Goal: Transaction & Acquisition: Purchase product/service

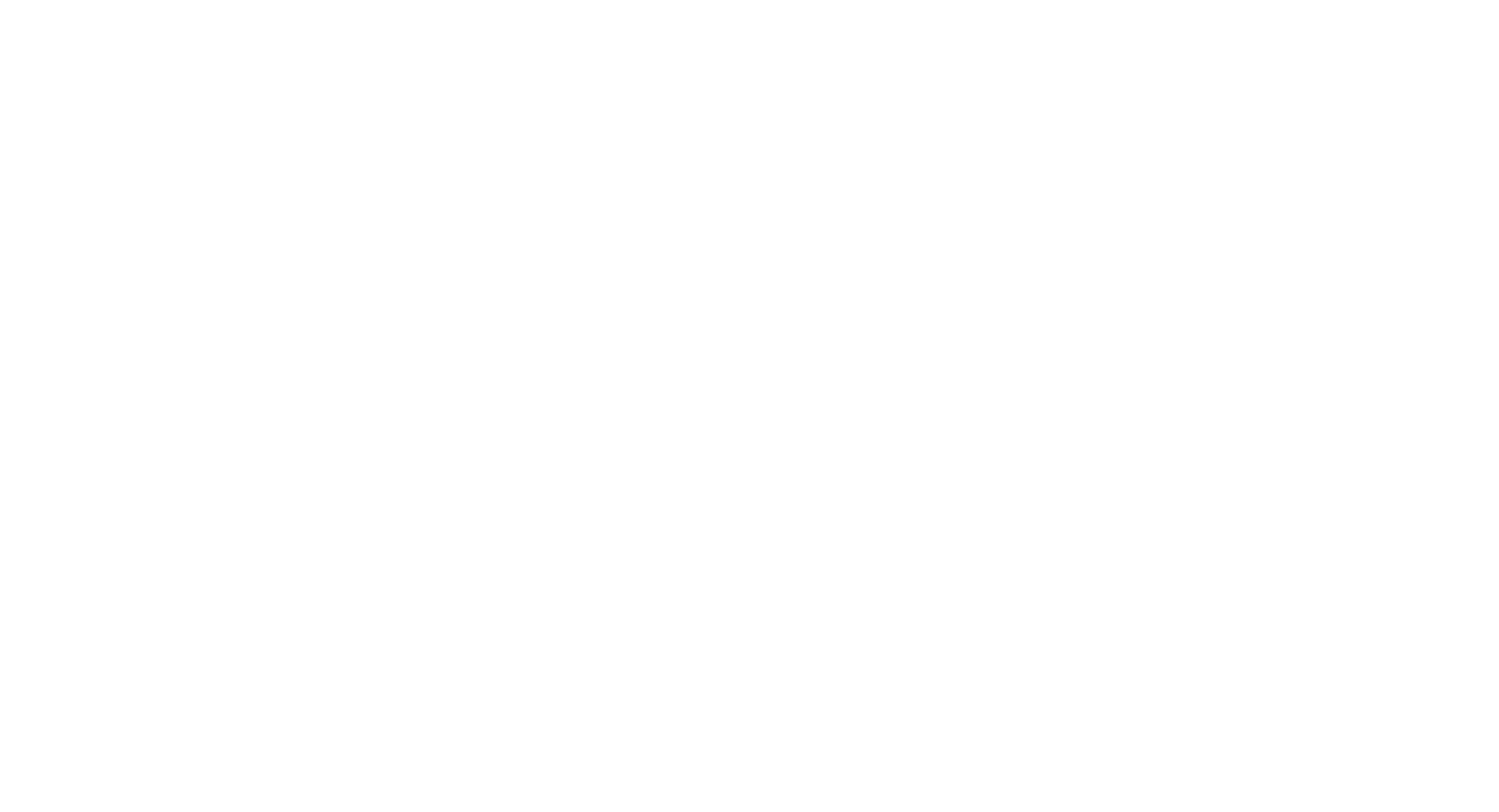
type input "[STREET_ADDRESS]"
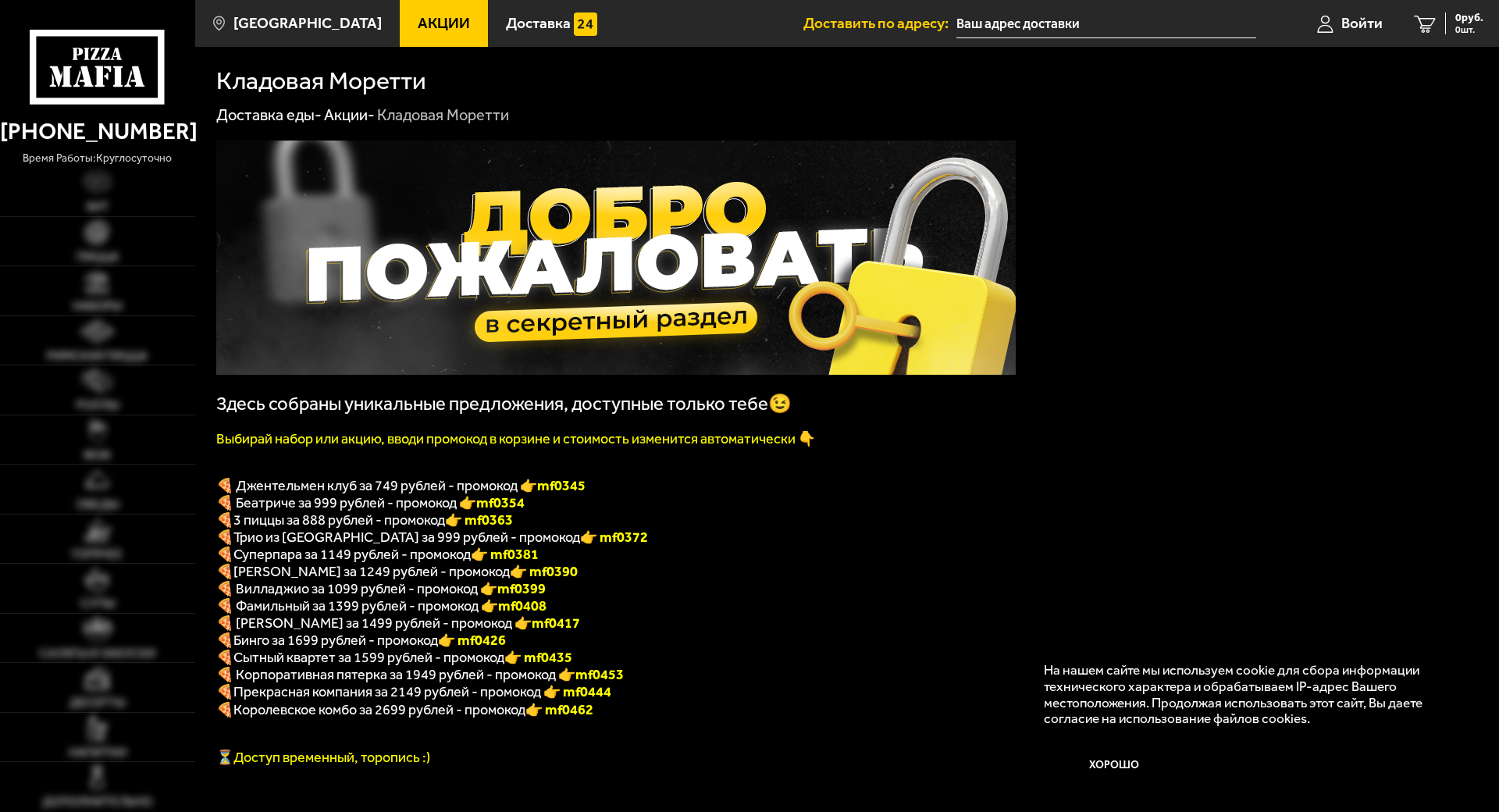
type input "[STREET_ADDRESS]"
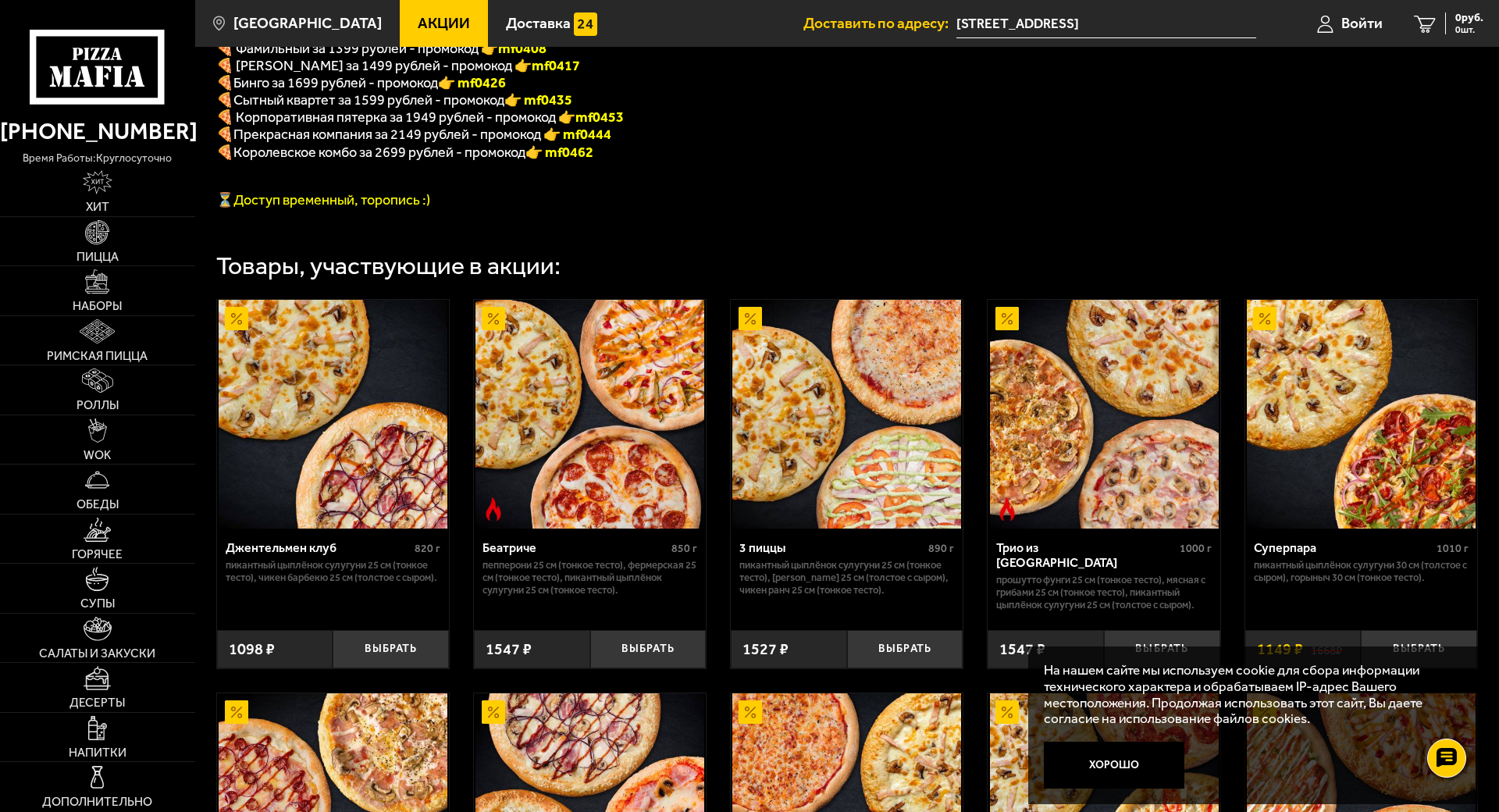
scroll to position [336, 0]
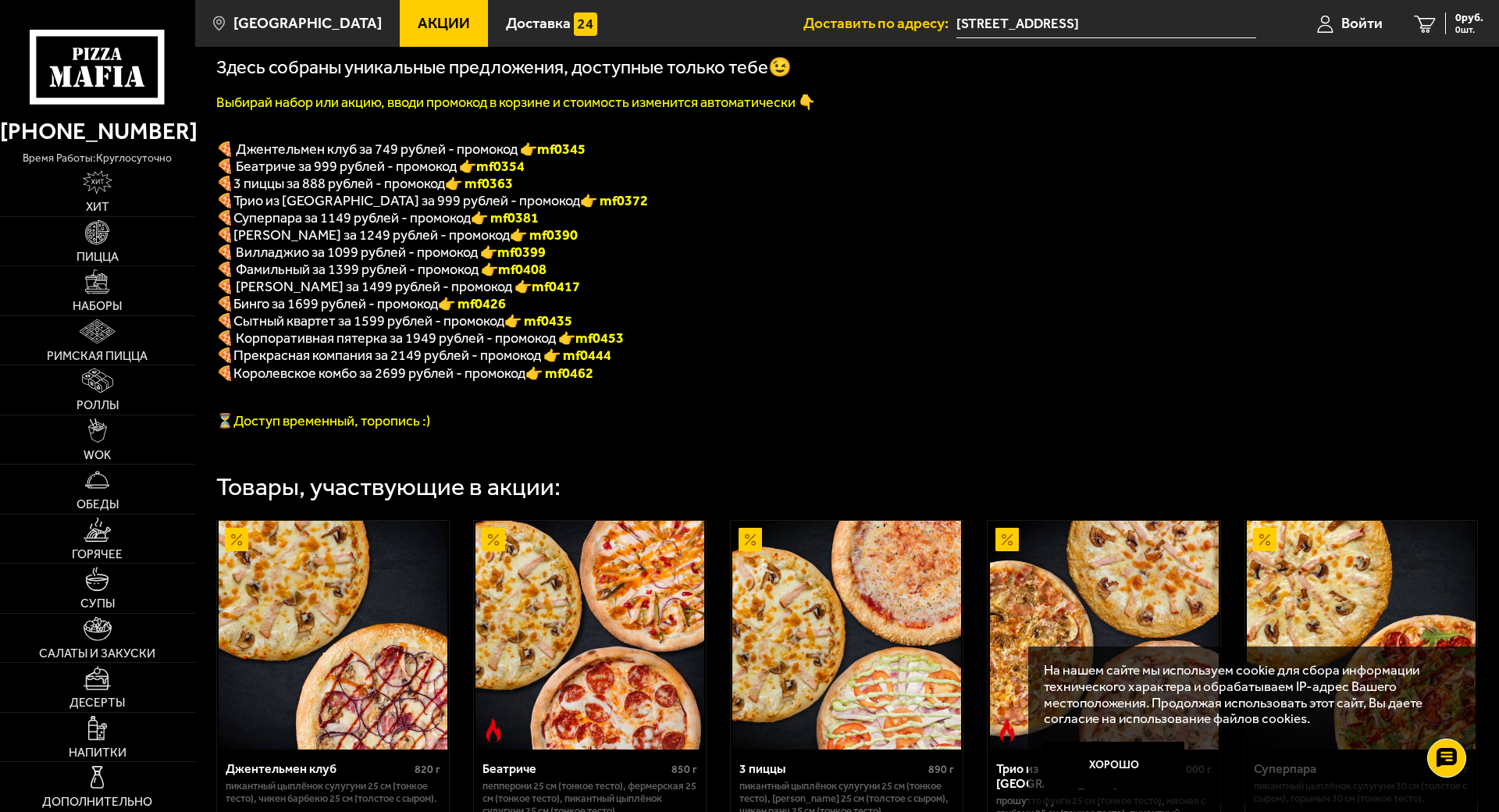
drag, startPoint x: 507, startPoint y: 207, endPoint x: 585, endPoint y: 213, distance: 78.2
click at [585, 209] on p "🍕 Трио из [GEOGRAPHIC_DATA] за 999 рублей - промокод 👉 mf0372" at bounding box center [616, 201] width 800 height 18
copy font "f0372"
click at [951, 307] on p "🍕 [PERSON_NAME] за 1699 рублей - промокод 👉 mf0426" at bounding box center [616, 304] width 800 height 18
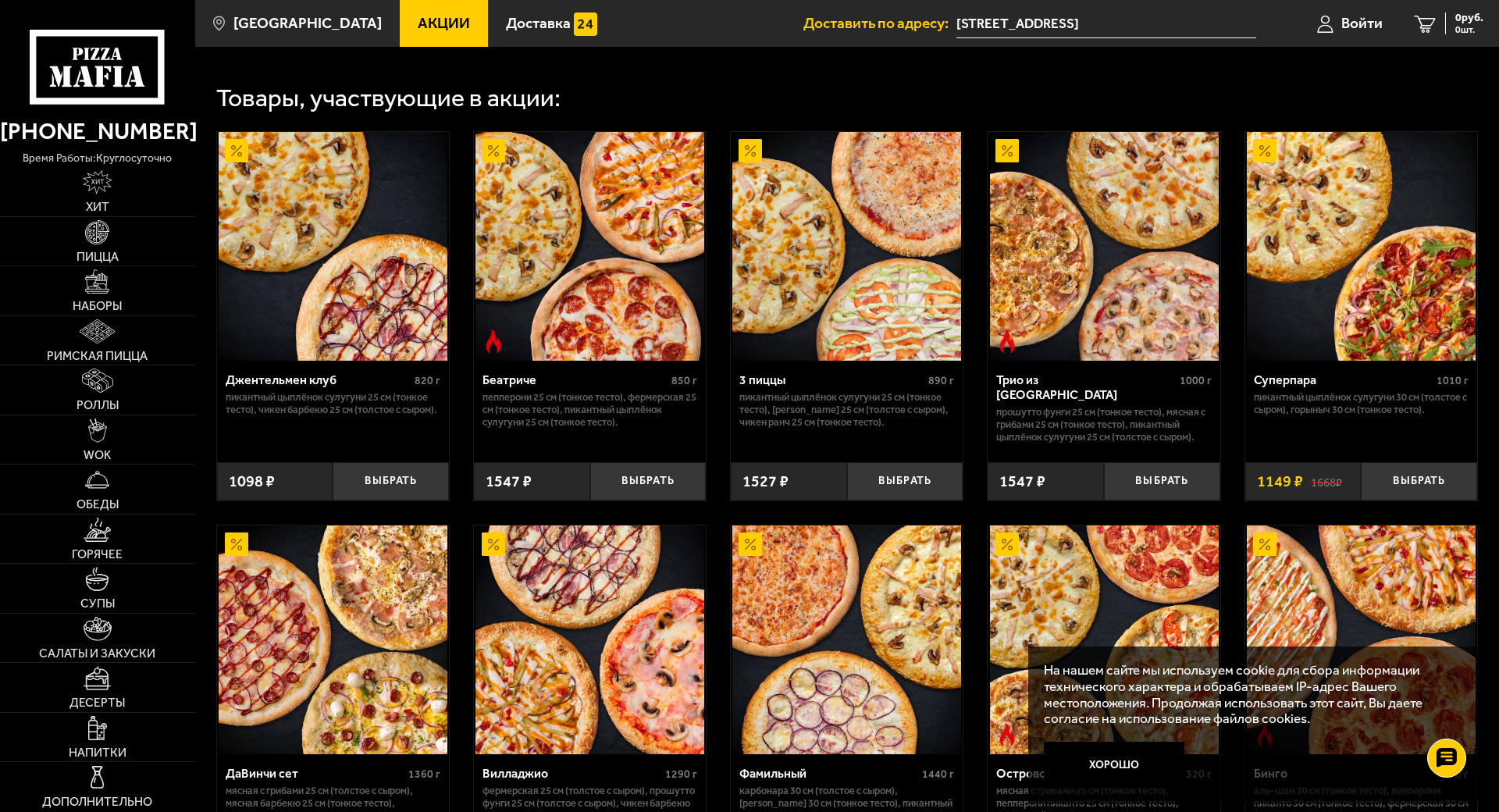
scroll to position [727, 0]
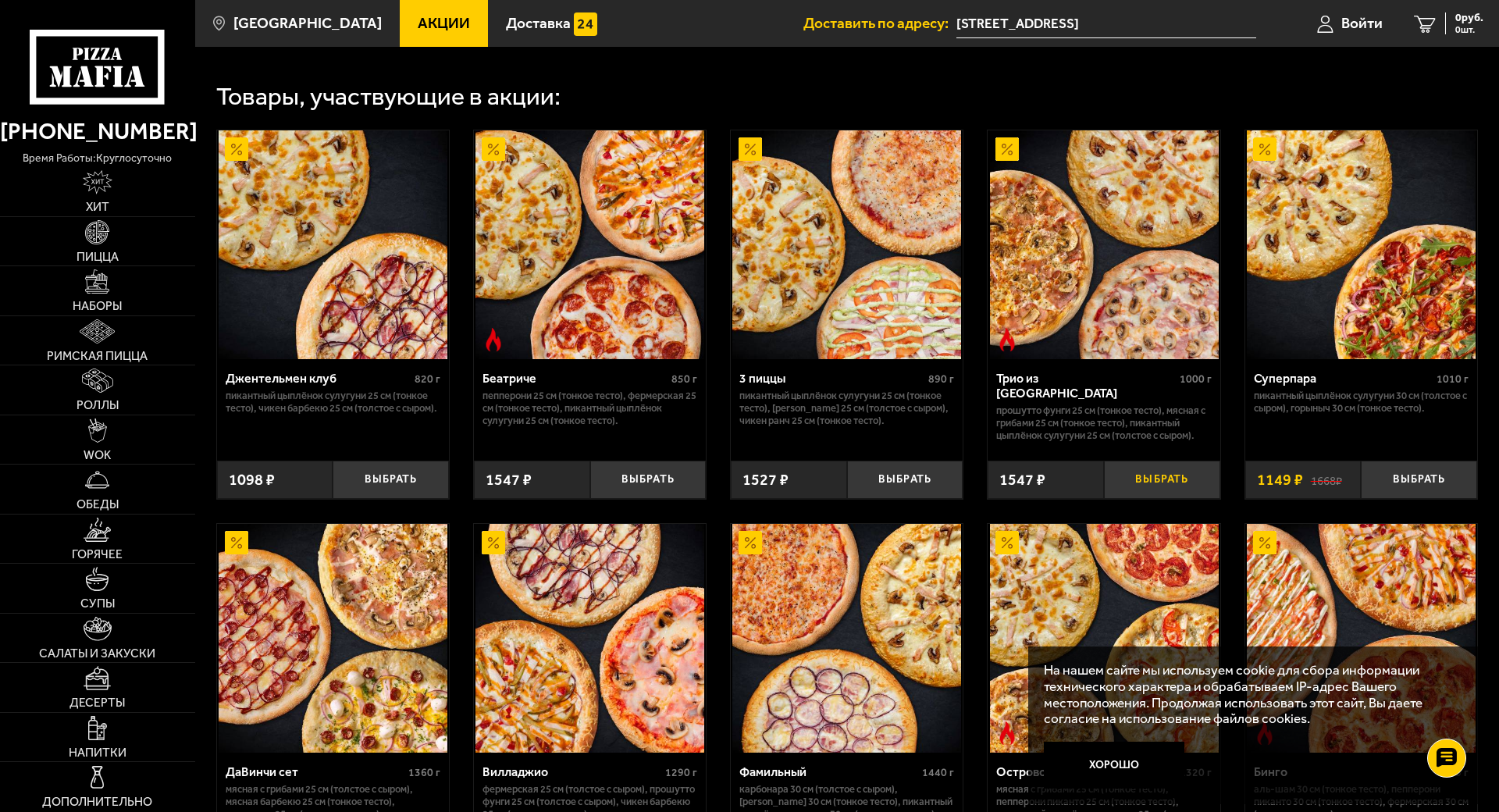
click at [1158, 496] on button "Выбрать" at bounding box center [1162, 480] width 117 height 39
click at [1202, 88] on div "Товары, участвующие в акции:" at bounding box center [847, 85] width 1262 height 46
click at [1437, 17] on span "1547 руб." at bounding box center [1460, 18] width 46 height 11
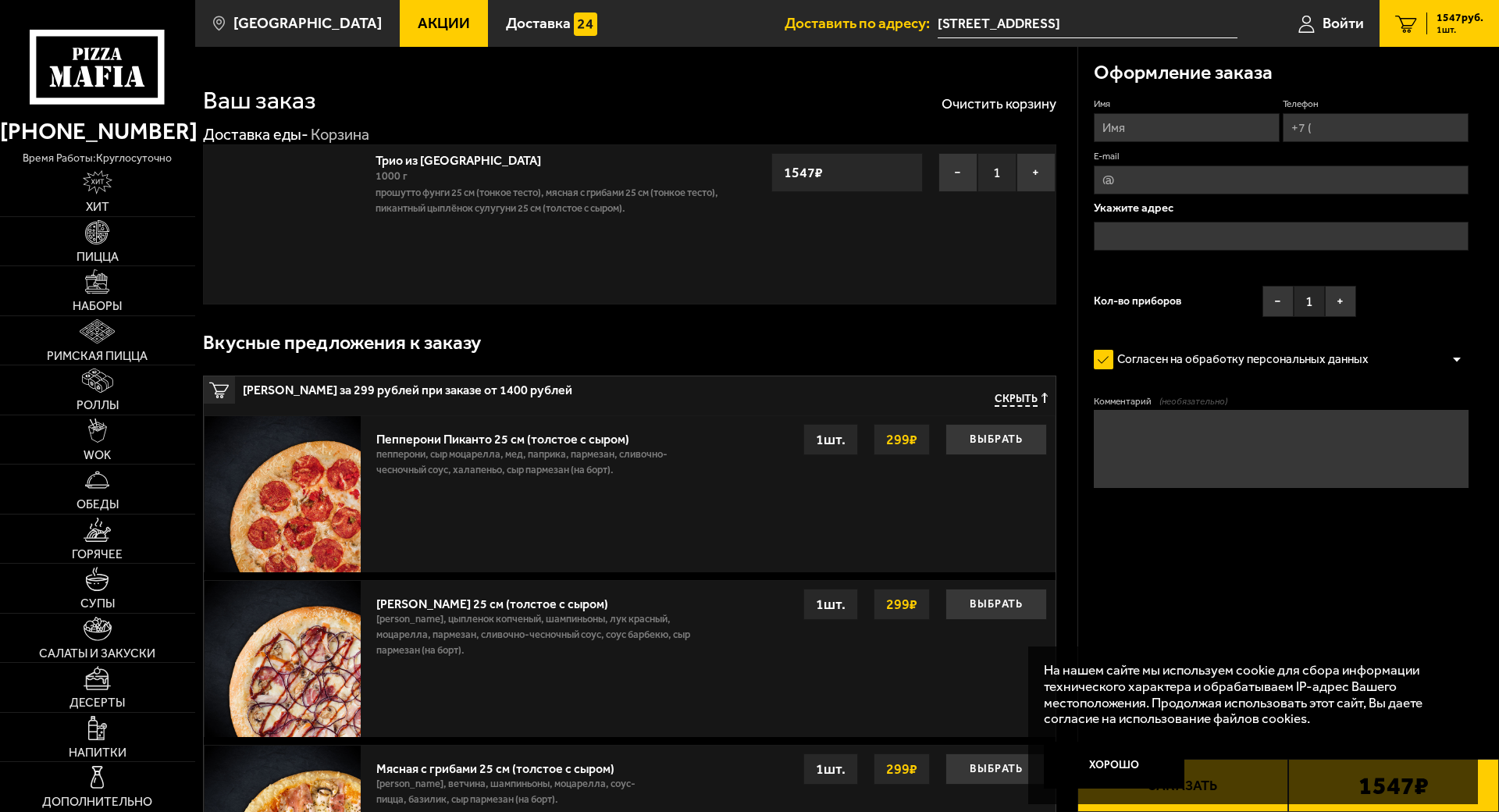
type input "[STREET_ADDRESS]"
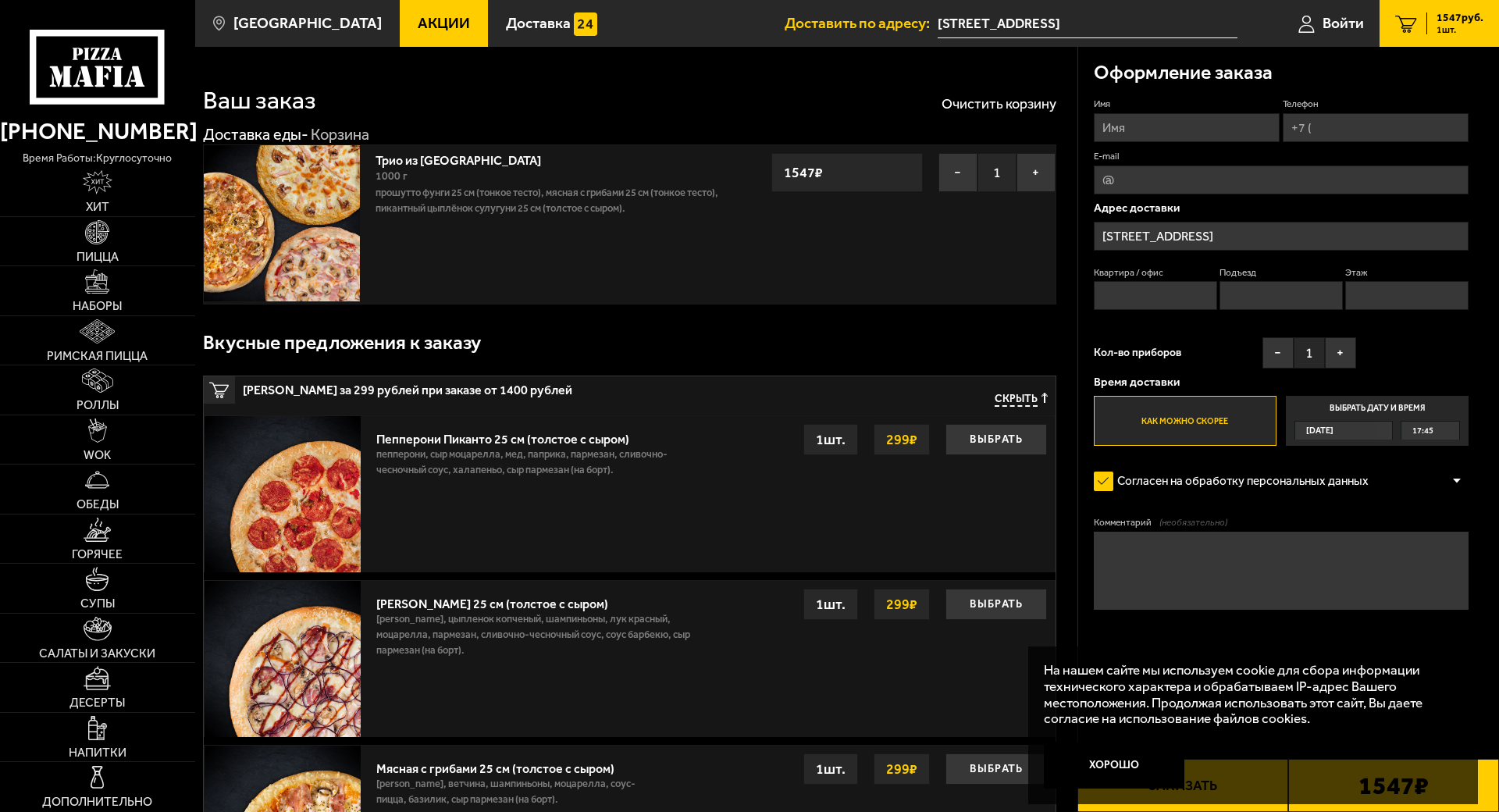
scroll to position [78, 0]
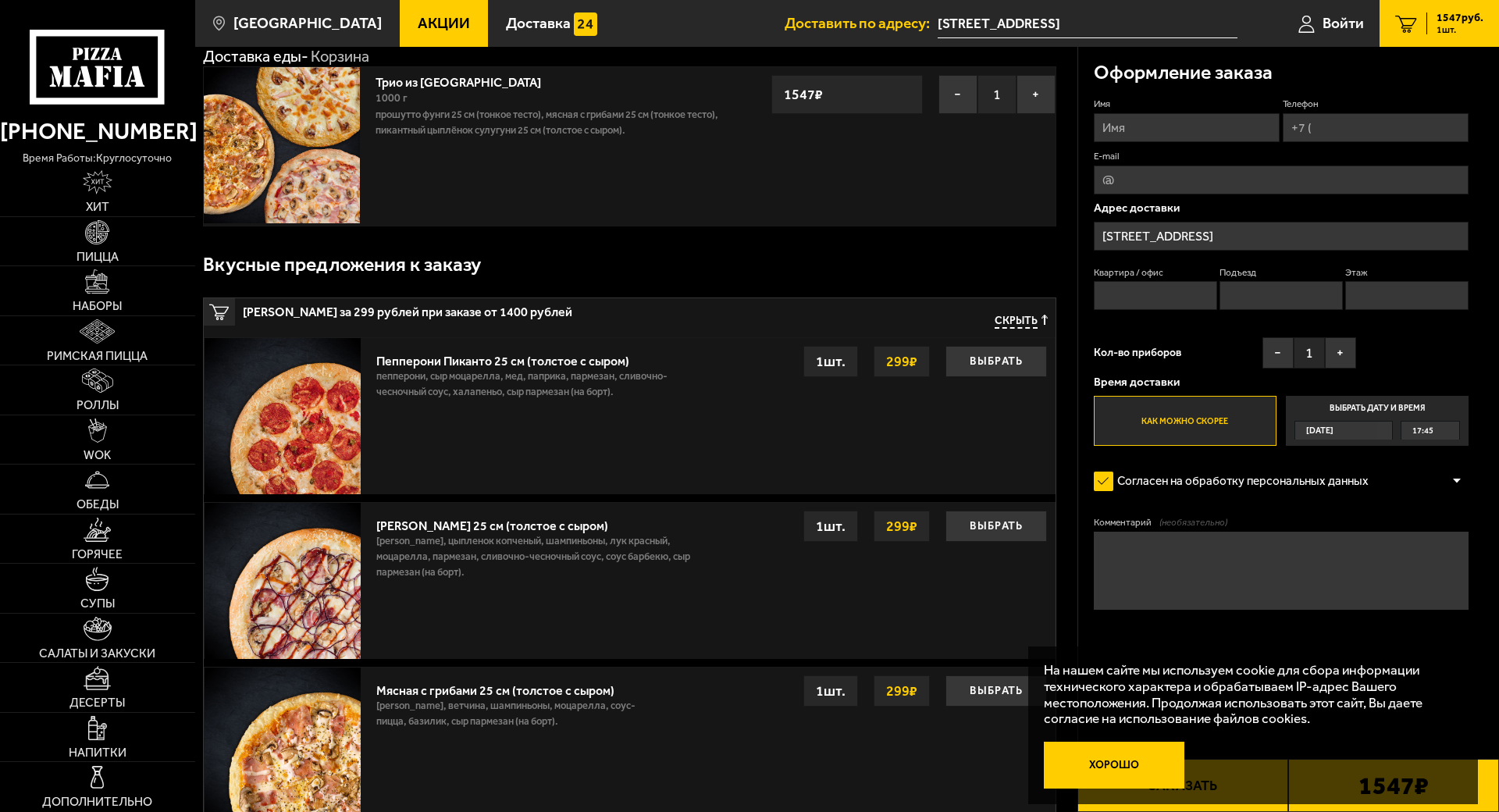
click at [1130, 742] on button "Хорошо" at bounding box center [1114, 765] width 140 height 46
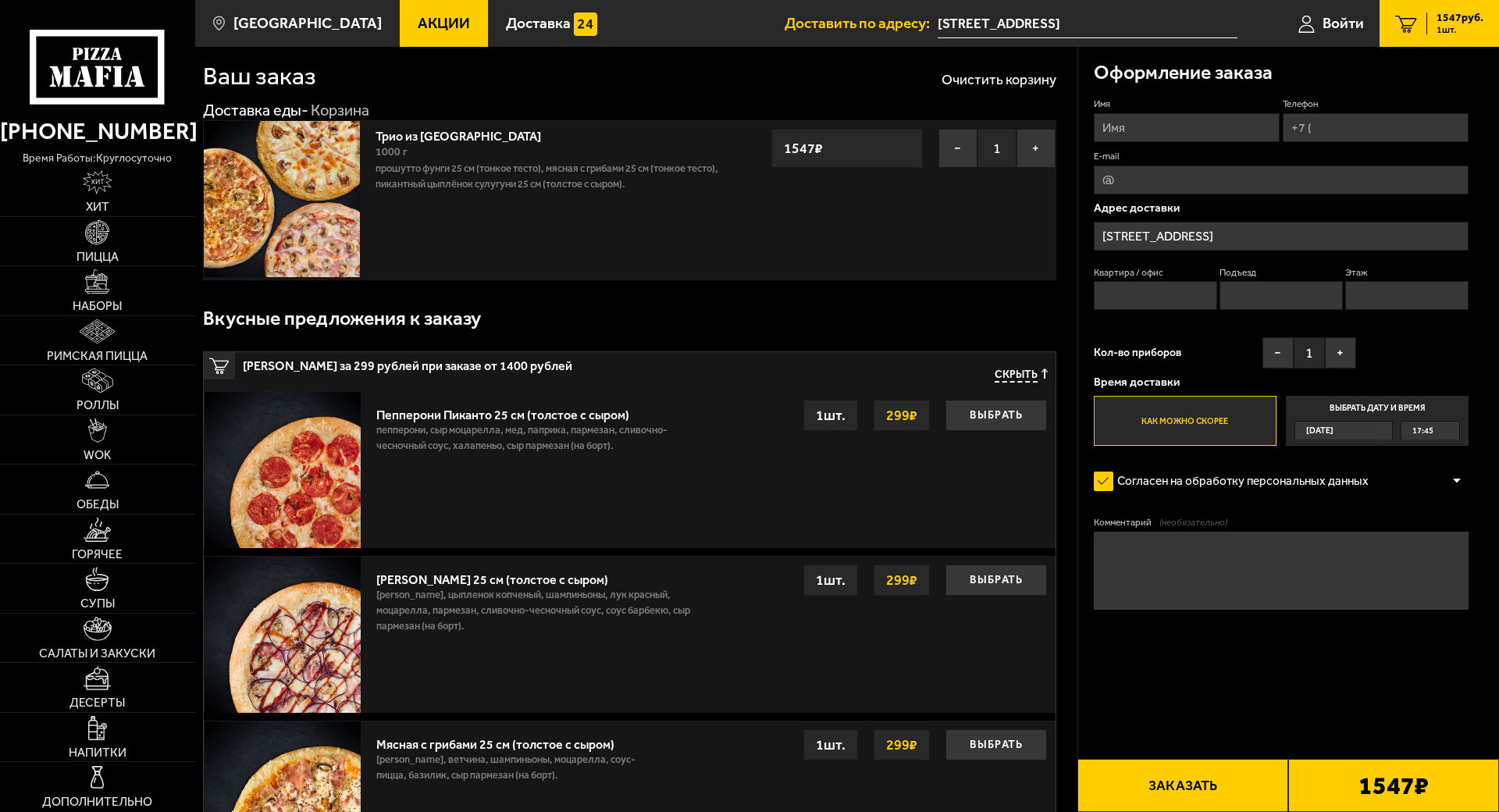
scroll to position [0, 0]
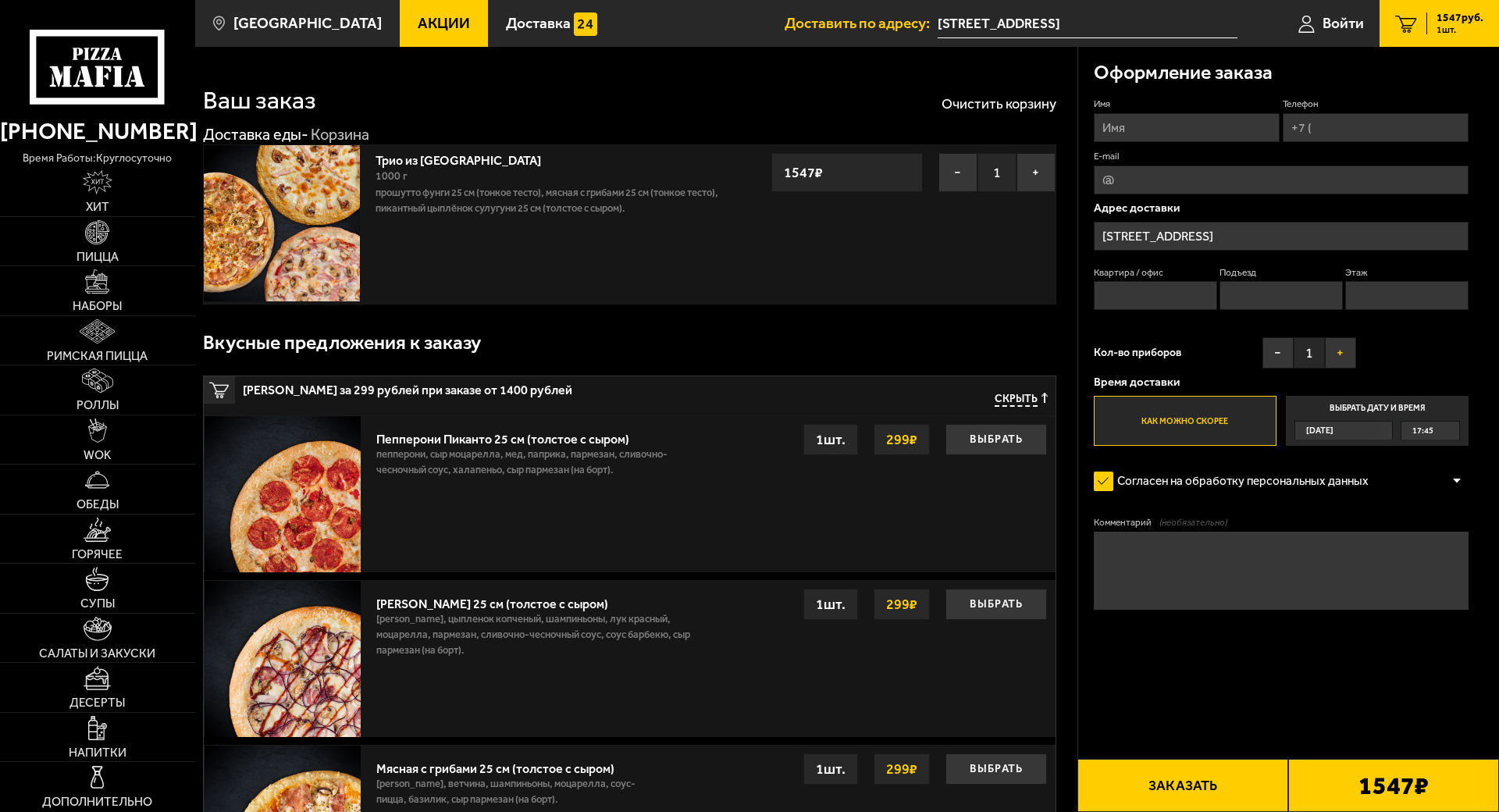
click at [1331, 357] on button "+" at bounding box center [1340, 353] width 32 height 32
click at [1227, 428] on label "Как можно скорее" at bounding box center [1184, 420] width 183 height 50
click at [0, 0] on input "Как можно скорее" at bounding box center [0, 0] width 0 height 0
click at [809, 260] on div "Трио из [GEOGRAPHIC_DATA] 1000 г Прошутто Фунги 25 см (тонкое тесто), Мясная с …" at bounding box center [630, 224] width 853 height 160
